Goal: Transaction & Acquisition: Purchase product/service

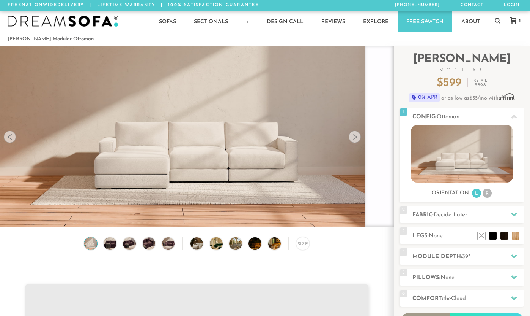
scroll to position [9950, 530]
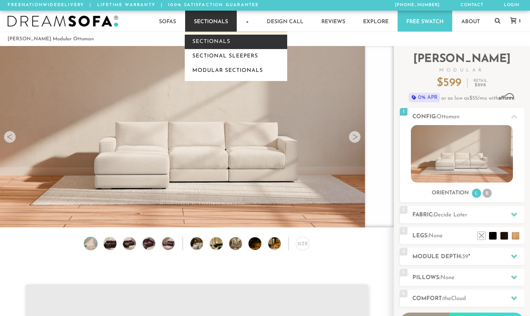
click at [220, 42] on link "Sectionals" at bounding box center [236, 42] width 103 height 14
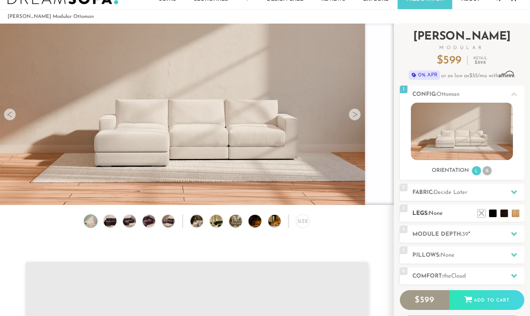
scroll to position [31, 0]
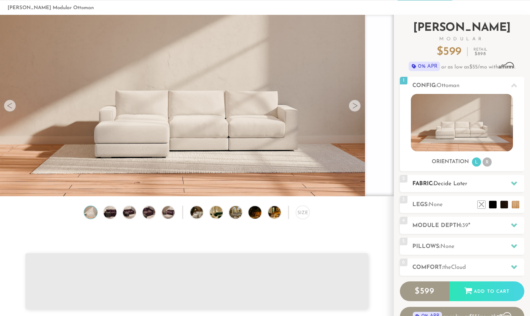
click at [456, 180] on h2 "Fabric: Decide Later" at bounding box center [469, 183] width 112 height 9
click at [515, 183] on icon at bounding box center [514, 183] width 6 height 4
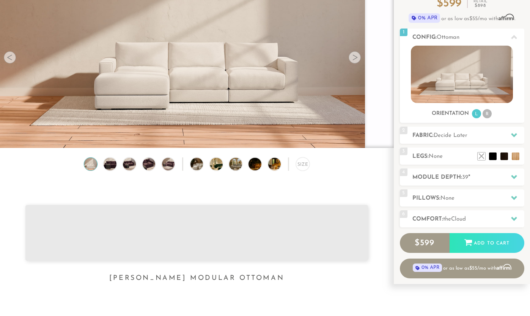
scroll to position [75, 0]
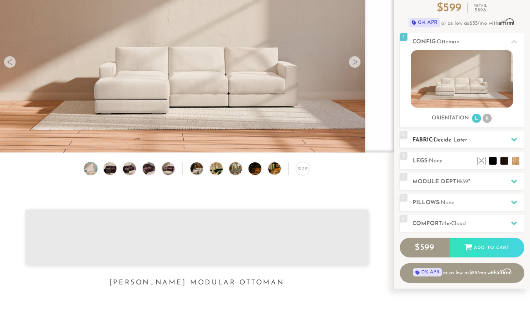
click at [482, 137] on h2 "Fabric: Decide Later" at bounding box center [469, 140] width 112 height 9
